Goal: Transaction & Acquisition: Purchase product/service

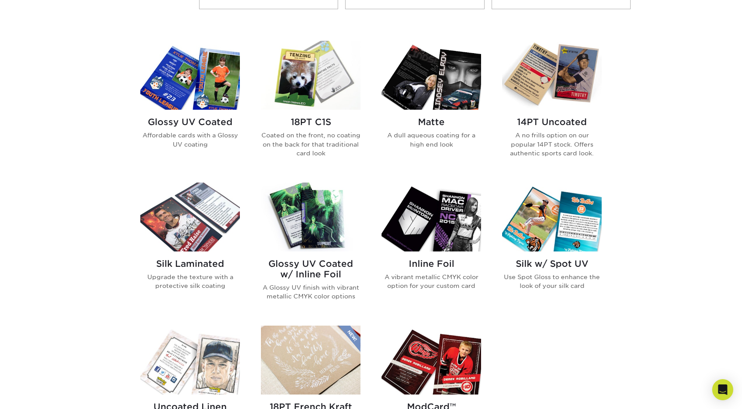
scroll to position [351, 0]
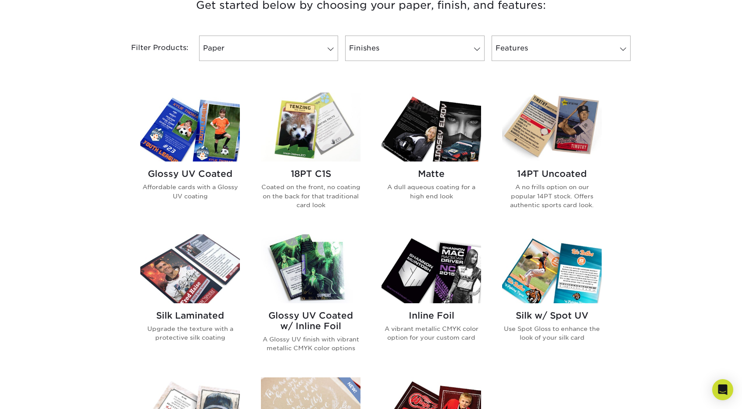
click at [207, 140] on img at bounding box center [190, 127] width 100 height 69
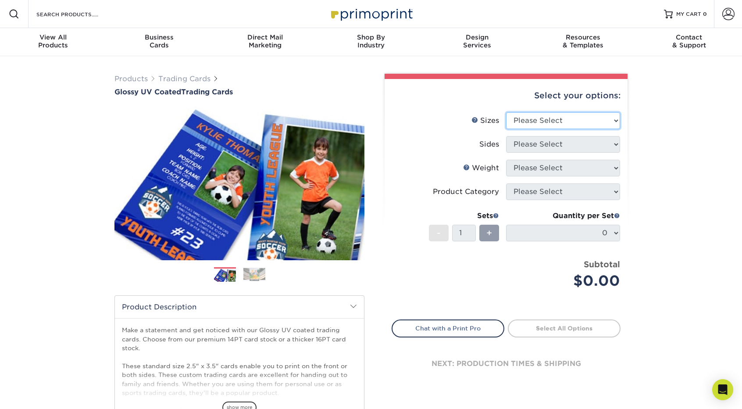
click at [556, 122] on select "Please Select 2.5" x 3.5"" at bounding box center [563, 120] width 114 height 17
select select "2.50x3.50"
click at [506, 112] on select "Please Select 2.5" x 3.5"" at bounding box center [563, 120] width 114 height 17
click at [567, 143] on select "Please Select Print Both Sides Print Front Only" at bounding box center [563, 144] width 114 height 17
select select "13abbda7-1d64-4f25-8bb2-c179b224825d"
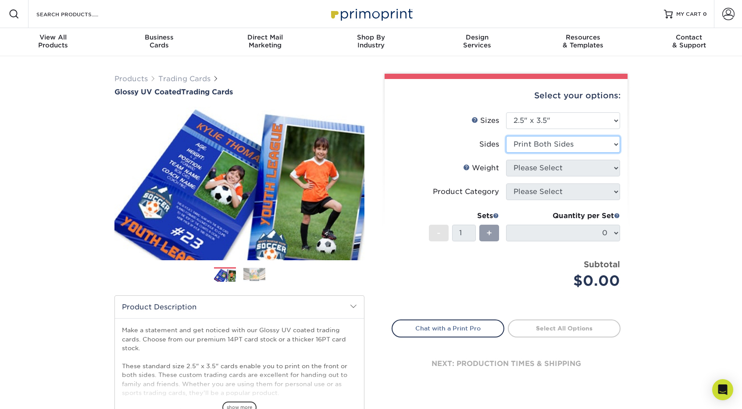
click at [506, 136] on select "Please Select Print Both Sides Print Front Only" at bounding box center [563, 144] width 114 height 17
click at [567, 164] on select "Please Select 16PT 14PT 18PT C1S" at bounding box center [563, 168] width 114 height 17
select select "16PT"
click at [506, 160] on select "Please Select 16PT 14PT 18PT C1S" at bounding box center [563, 168] width 114 height 17
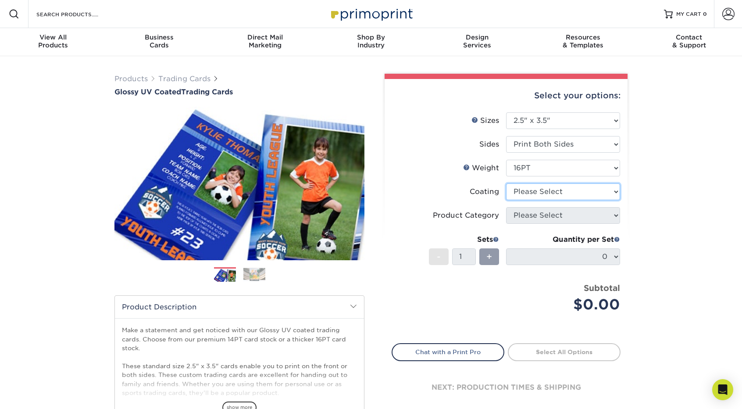
click at [571, 193] on select at bounding box center [563, 191] width 114 height 17
select select "ae367451-b2b8-45df-a344-0f05b6a12993"
click at [506, 183] on select at bounding box center [563, 191] width 114 height 17
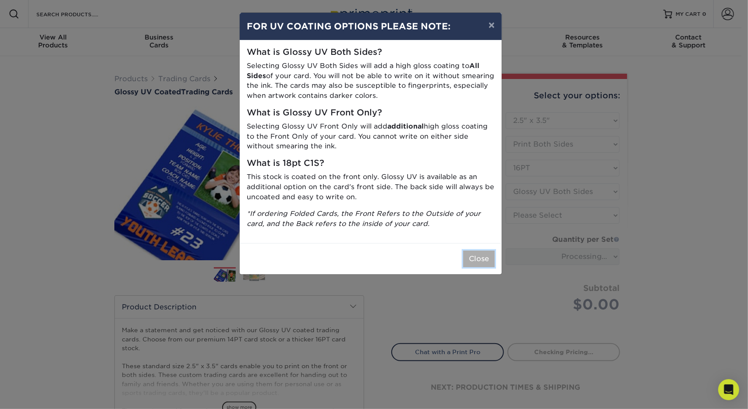
click at [483, 255] on button "Close" at bounding box center [479, 258] width 32 height 17
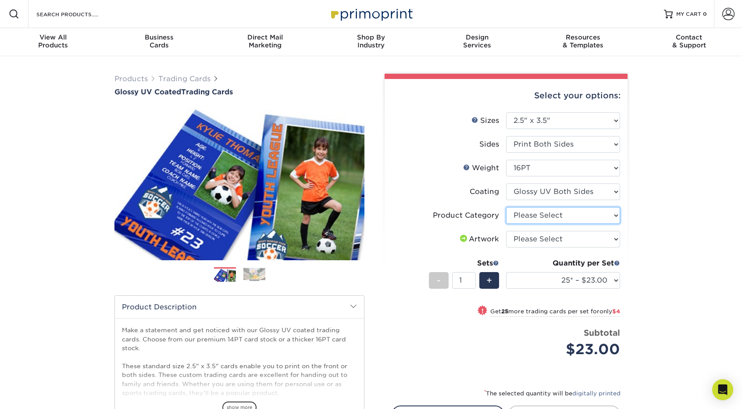
click at [558, 214] on select "Please Select Trading Cards" at bounding box center [563, 215] width 114 height 17
select select "c2f9bce9-36c2-409d-b101-c29d9d031e18"
click at [506, 207] on select "Please Select Trading Cards" at bounding box center [563, 215] width 114 height 17
click at [566, 242] on select "Please Select I will upload files I need a design - $100" at bounding box center [563, 239] width 114 height 17
select select "upload"
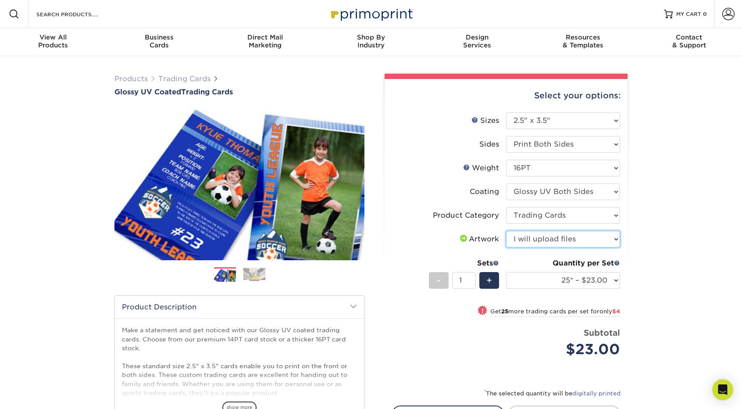
click at [506, 231] on select "Please Select I will upload files I need a design - $100" at bounding box center [563, 239] width 114 height 17
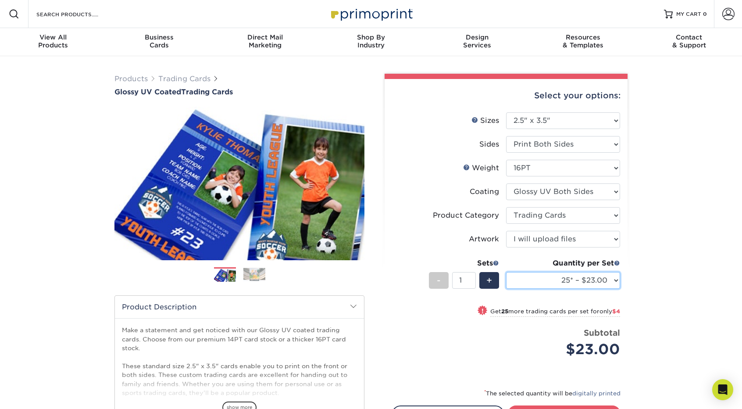
click at [604, 278] on select "25* – $23.00 50* – $27.00 75* – $33.00 100* – $37.00 250* – $47.00 500 – $58.00…" at bounding box center [563, 280] width 114 height 17
select select "50* – $27.00"
click at [506, 272] on select "25* – $23.00 50* – $27.00 75* – $33.00 100* – $37.00 250* – $47.00 500 – $58.00…" at bounding box center [563, 280] width 114 height 17
click at [659, 167] on div "Products Trading Cards Glossy UV Coated Trading Cards Previous Next /" at bounding box center [371, 290] width 742 height 468
